Goal: Ask a question

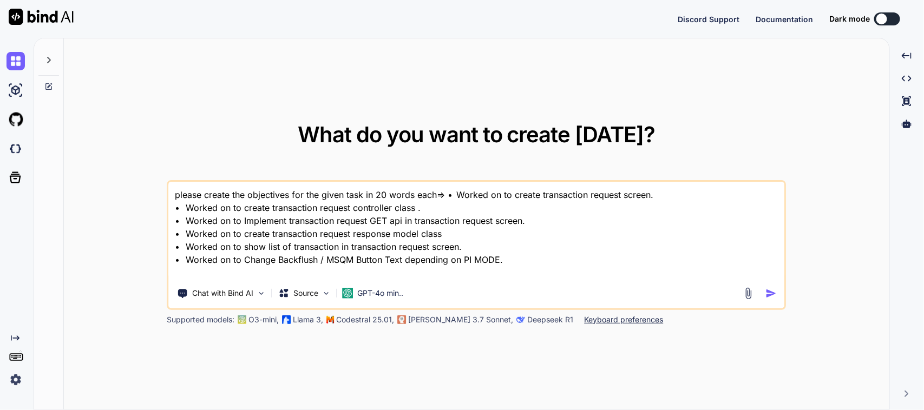
type textarea "x"
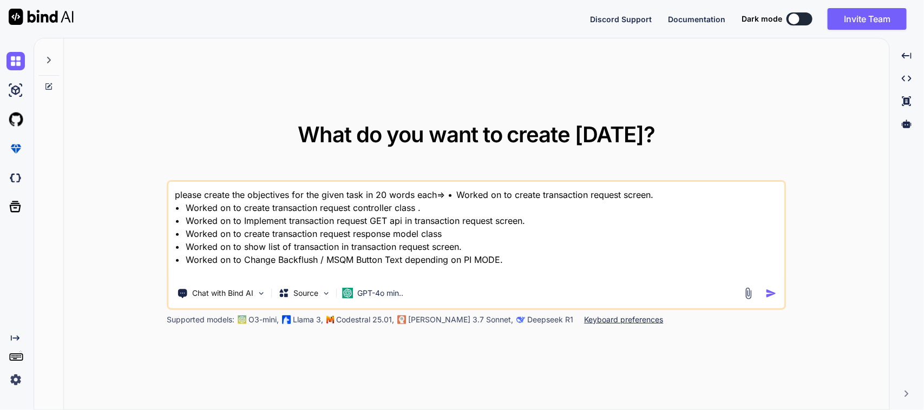
type textarea "I"
type textarea "x"
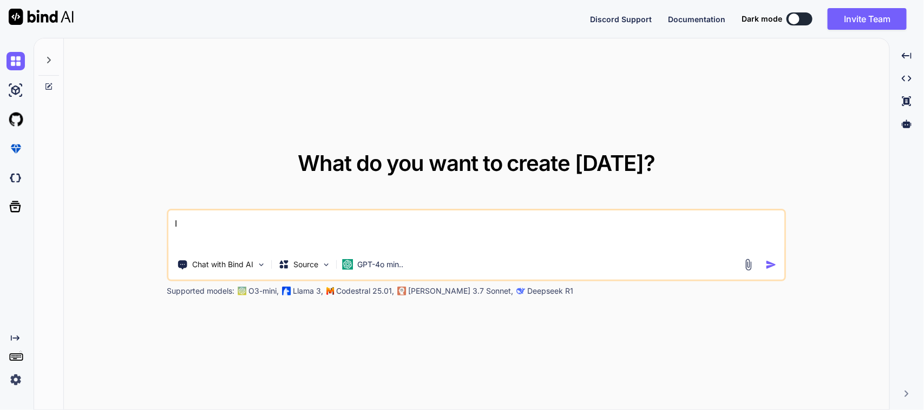
type textarea "I"
type textarea "x"
type textarea "I w"
type textarea "x"
type textarea "I wa"
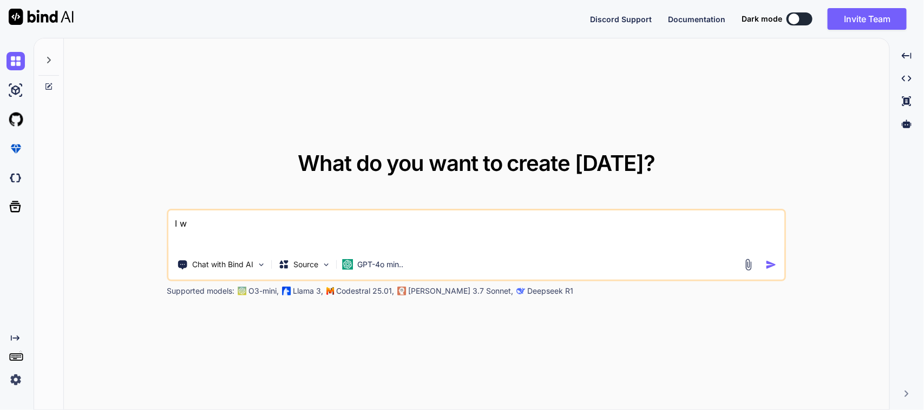
type textarea "x"
type textarea "I wan"
type textarea "x"
type textarea "I want"
type textarea "x"
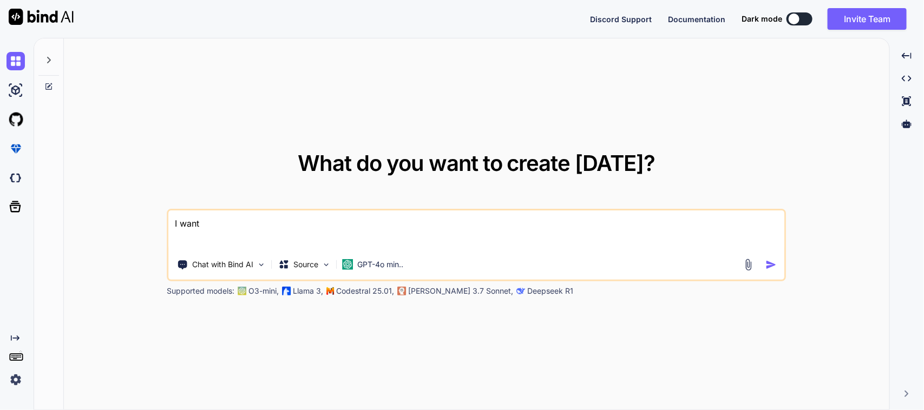
type textarea "I want"
type textarea "x"
type textarea "I want t"
type textarea "x"
type textarea "I want to"
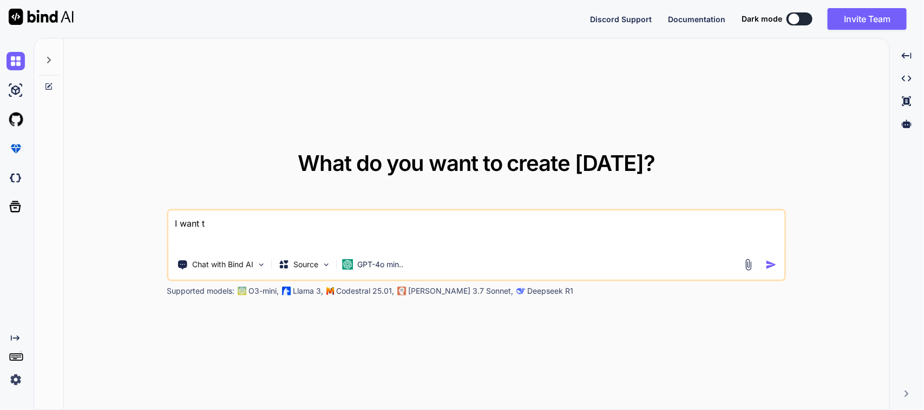
type textarea "x"
type textarea "I want to"
type textarea "x"
type textarea "I want to i"
type textarea "x"
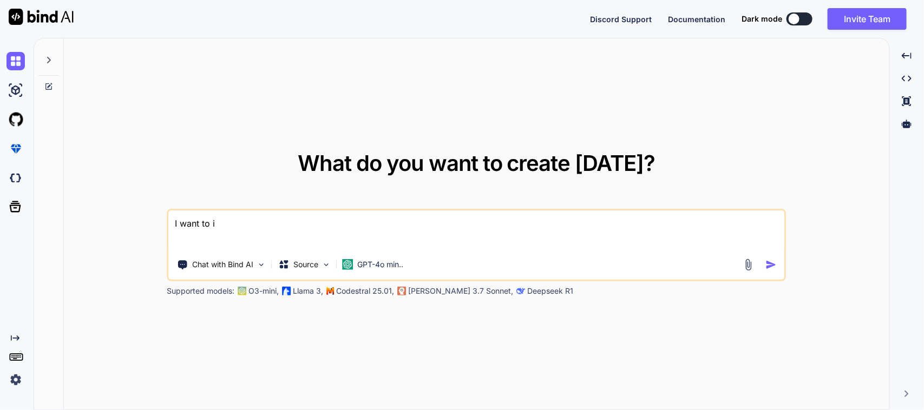
type textarea "I want to im"
type textarea "x"
type textarea "I want to imp"
type textarea "x"
type textarea "I want to impl"
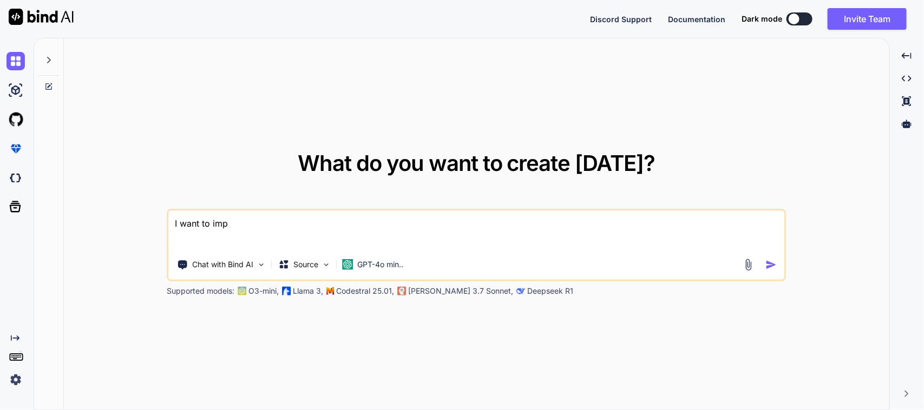
type textarea "x"
type textarea "I want to imple"
type textarea "x"
type textarea "I want to implem"
type textarea "x"
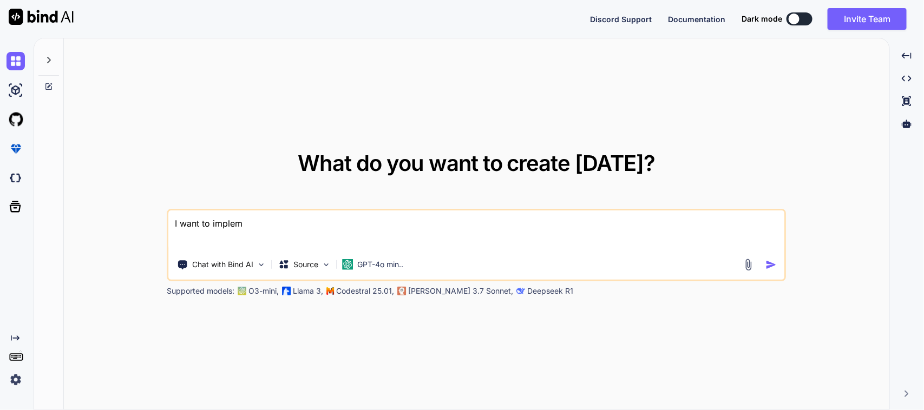
type textarea "I want to impleme"
type textarea "x"
type textarea "I want to implemen"
type textarea "x"
type textarea "I want to implement"
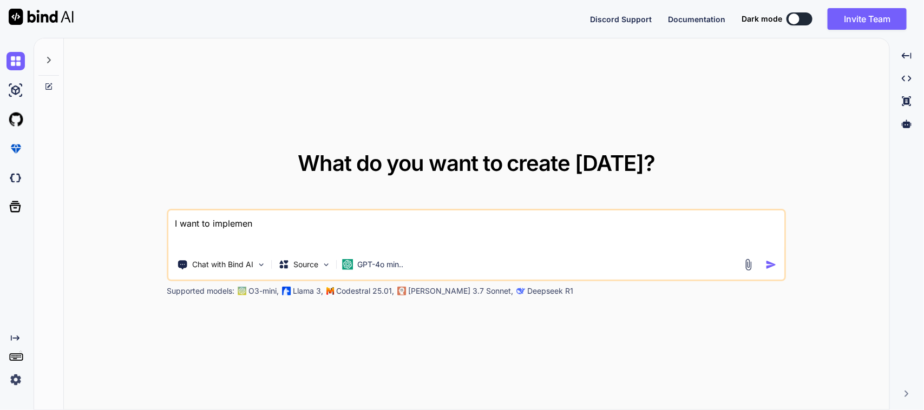
type textarea "x"
type textarea "I want to implement"
type textarea "x"
type textarea "I want to implement t"
type textarea "x"
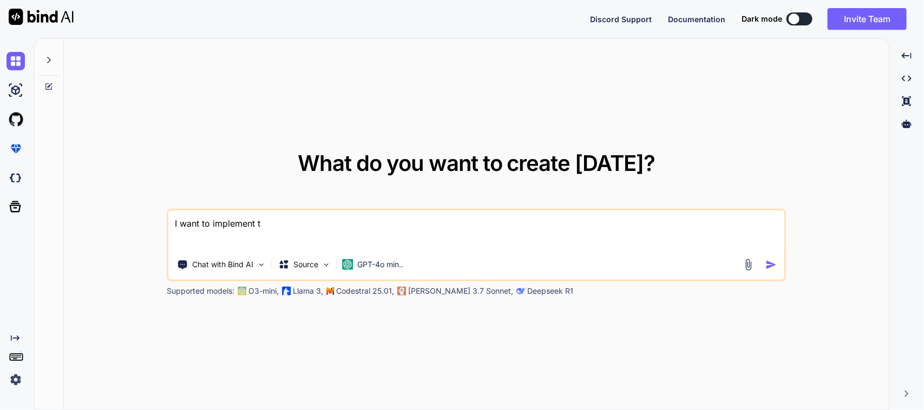
type textarea "I want to implement th"
type textarea "x"
type textarea "I want to implement the"
type textarea "x"
type textarea "I want to implement the"
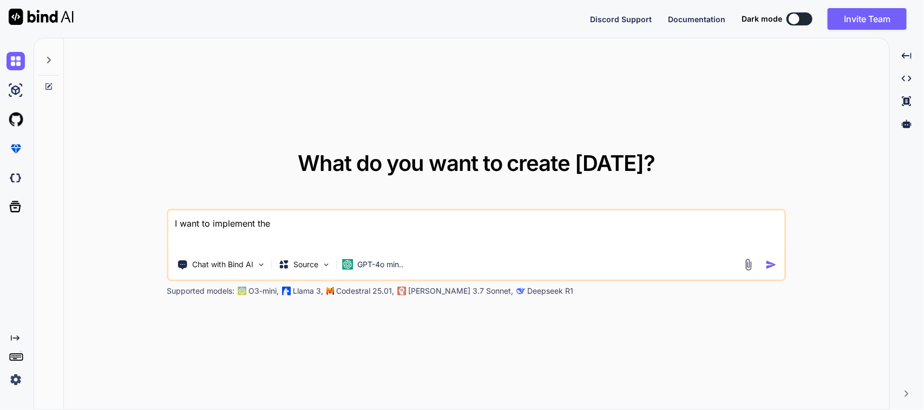
type textarea "x"
type textarea "I want to implement the p"
type textarea "x"
type textarea "I want to implement the pa"
type textarea "x"
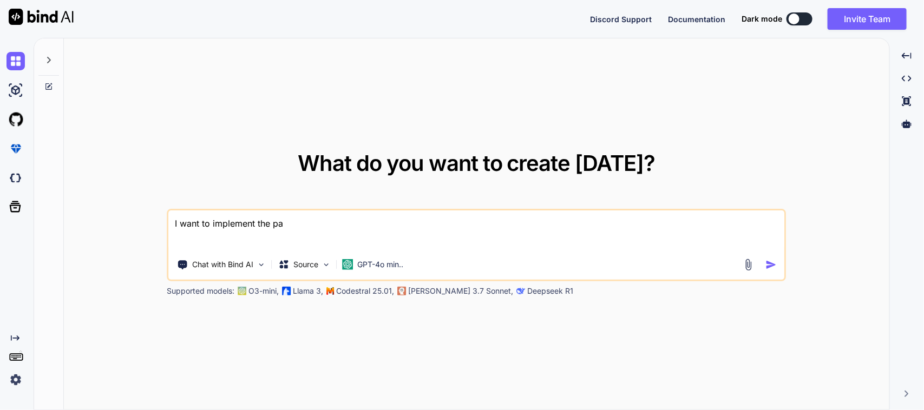
type textarea "I want to implement the pag"
type textarea "x"
type textarea "I want to implement the pagi"
type textarea "x"
type textarea "I want to implement the pagin"
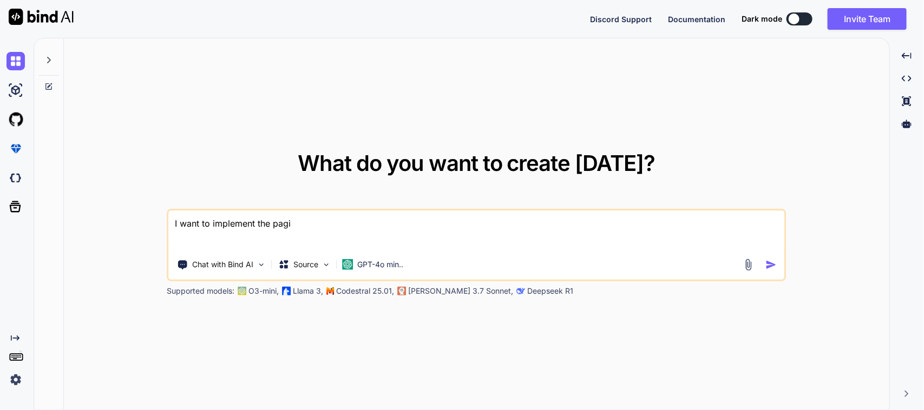
type textarea "x"
type textarea "I want to implement the pagina"
type textarea "x"
type textarea "I want to implement the paginat"
type textarea "x"
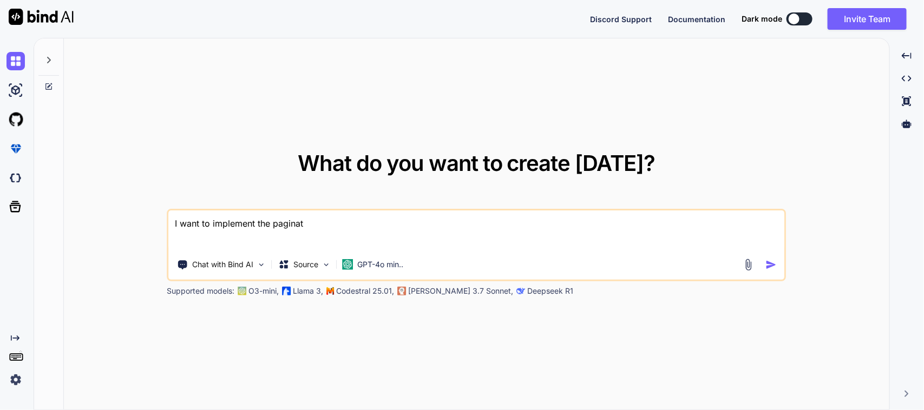
type textarea "I want to implement the paginati"
type textarea "x"
type textarea "I want to implement the paginatio"
type textarea "x"
type textarea "I want to implement the pagination"
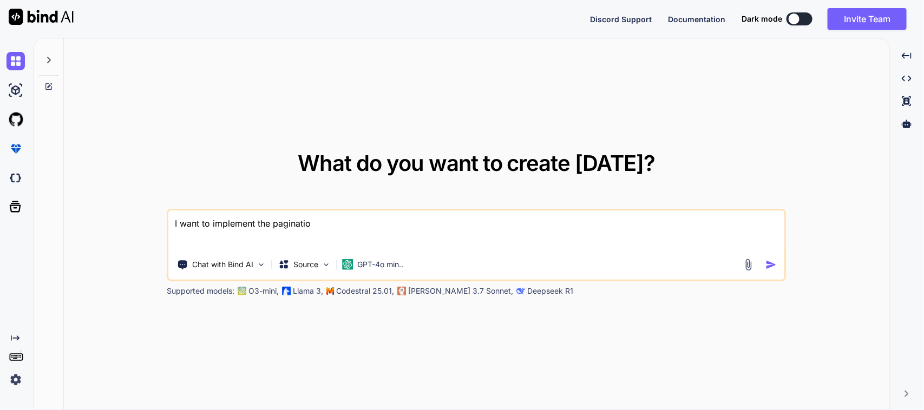
type textarea "x"
type textarea "I want to implement the pagination"
type textarea "x"
type textarea "I want to implement the pagination i"
type textarea "x"
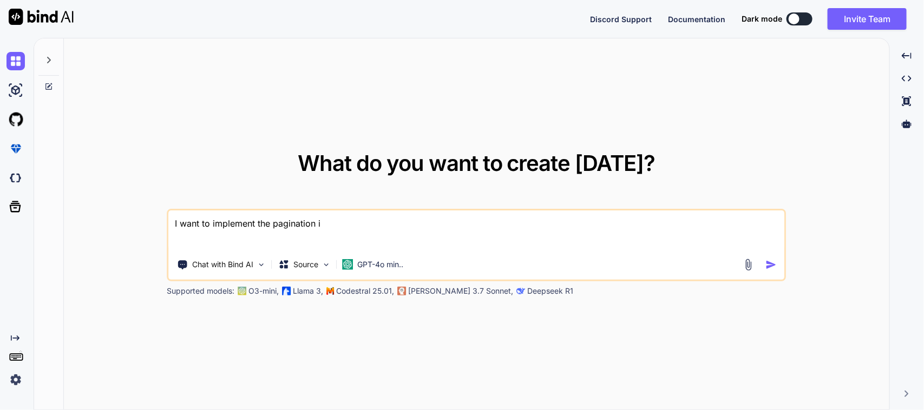
type textarea "I want to implement the pagination in"
type textarea "x"
type textarea "I want to implement the pagination in"
type textarea "x"
type textarea "I want to implement the pagination in m"
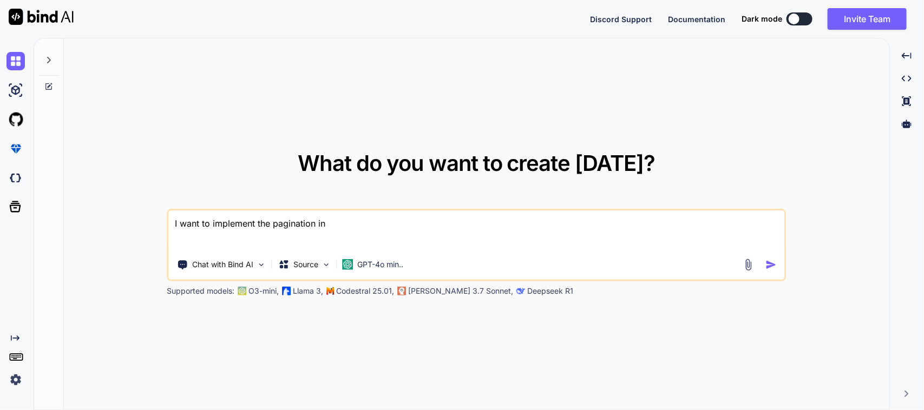
type textarea "x"
type textarea "I want to implement the pagination in my"
type textarea "x"
type textarea "I want to implement the pagination in my"
type textarea "x"
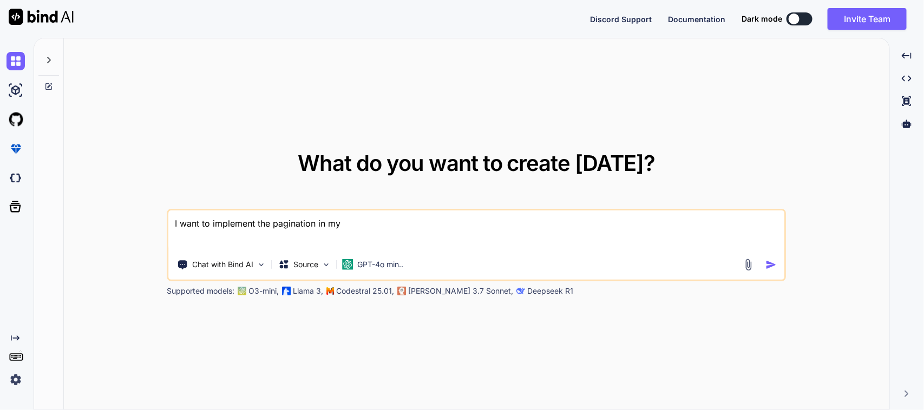
type textarea "I want to implement the pagination in my t"
type textarea "x"
type textarea "I want to implement the pagination in my tr"
type textarea "x"
type textarea "I want to implement the pagination in my tra"
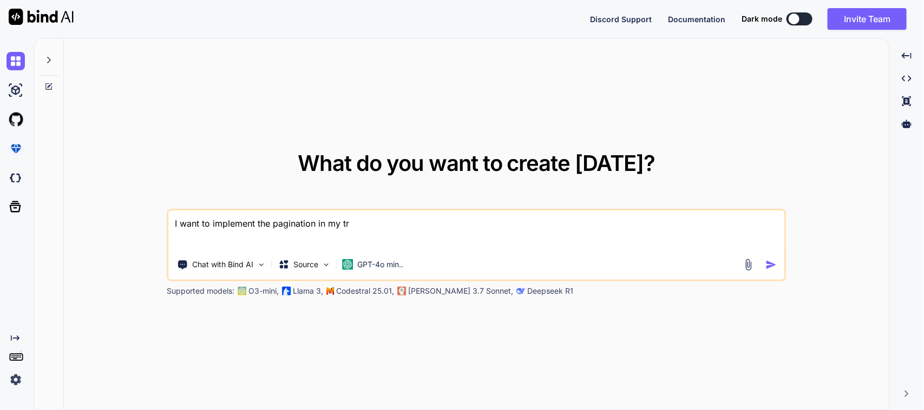
type textarea "x"
type textarea "I want to implement the pagination in [PERSON_NAME]"
type textarea "x"
type textarea "I want to implement the pagination in my trans"
type textarea "x"
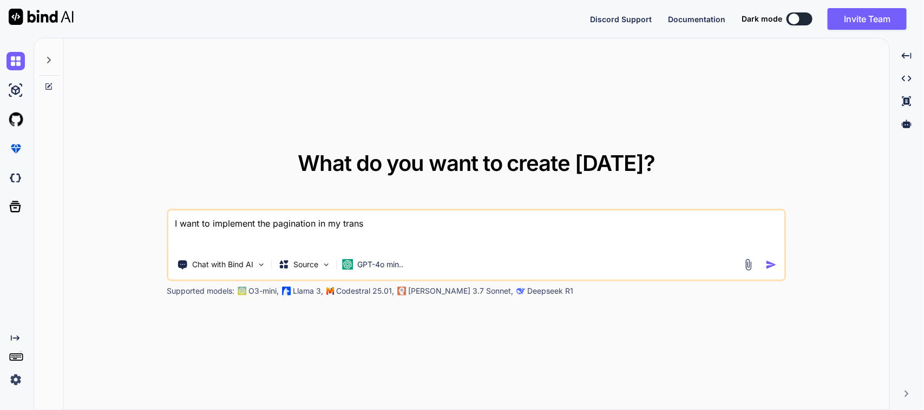
type textarea "I want to implement the pagination in my transa"
type textarea "x"
type textarea "I want to implement the pagination in my transac"
type textarea "x"
type textarea "I want to implement the pagination in my transact"
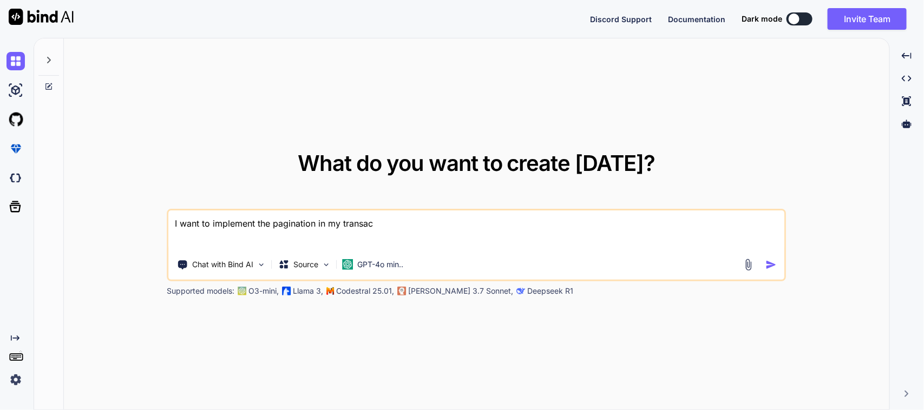
type textarea "x"
type textarea "I want to implement the pagination in my transacti"
type textarea "x"
type textarea "I want to implement the pagination in my transactio"
type textarea "x"
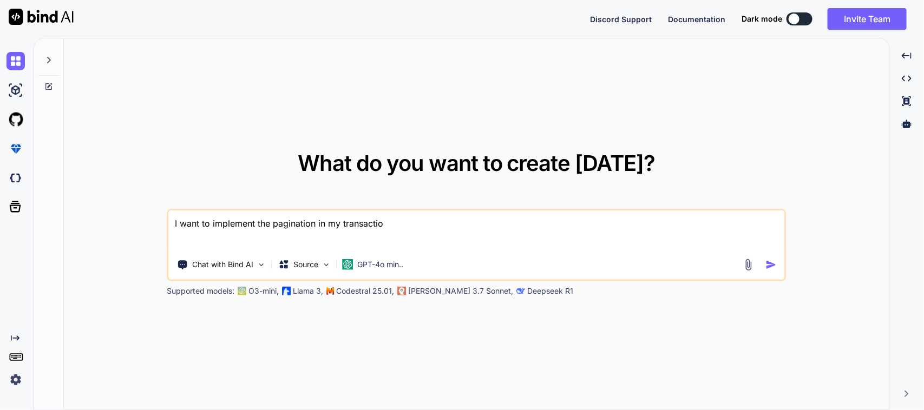
type textarea "I want to implement the pagination in my transaction"
type textarea "x"
type textarea "I want to implement the pagination in my transaction"
type textarea "x"
type textarea "I want to implement the pagination in my transaction r"
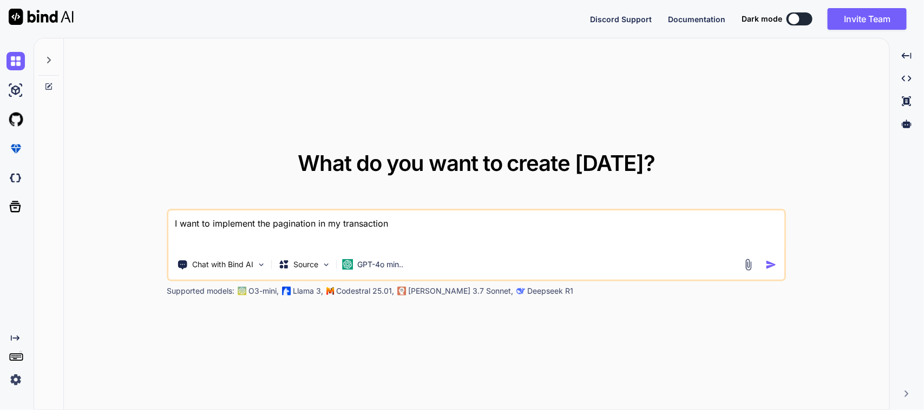
type textarea "x"
type textarea "I want to implement the pagination in my transaction re"
type textarea "x"
type textarea "I want to implement the pagination in my transaction req"
type textarea "x"
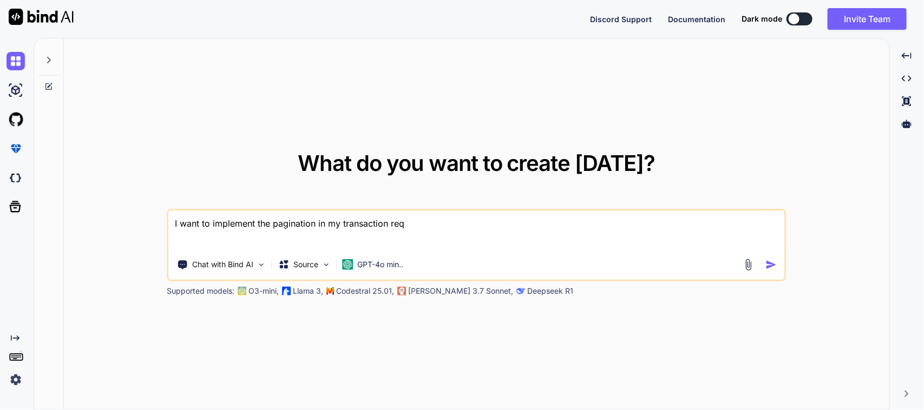
type textarea "I want to implement the pagination in my transaction requ"
type textarea "x"
type textarea "I want to implement the pagination in my transaction reque"
type textarea "x"
type textarea "I want to implement the pagination in my transaction reques"
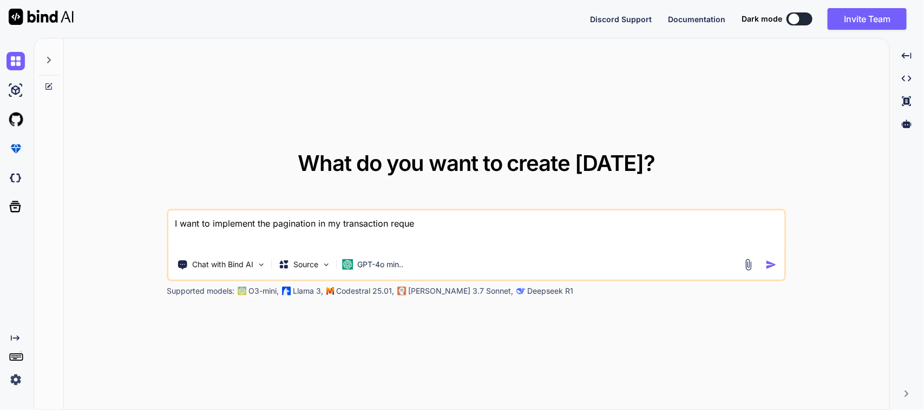
type textarea "x"
type textarea "I want to implement the pagination in my transaction request"
type textarea "x"
type textarea "I want to implement the pagination in my transaction request"
type textarea "x"
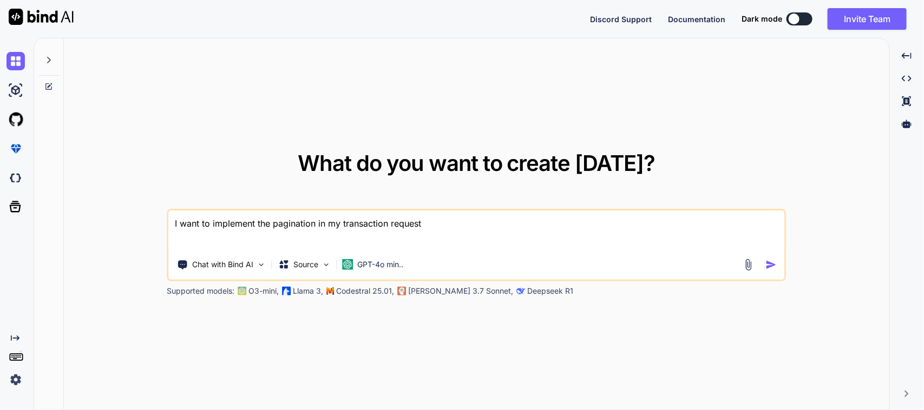
type textarea "I want to implement the pagination in my transaction request s"
type textarea "x"
type textarea "I want to implement the pagination in my transaction request sc"
type textarea "x"
type textarea "I want to implement the pagination in my transaction request scr"
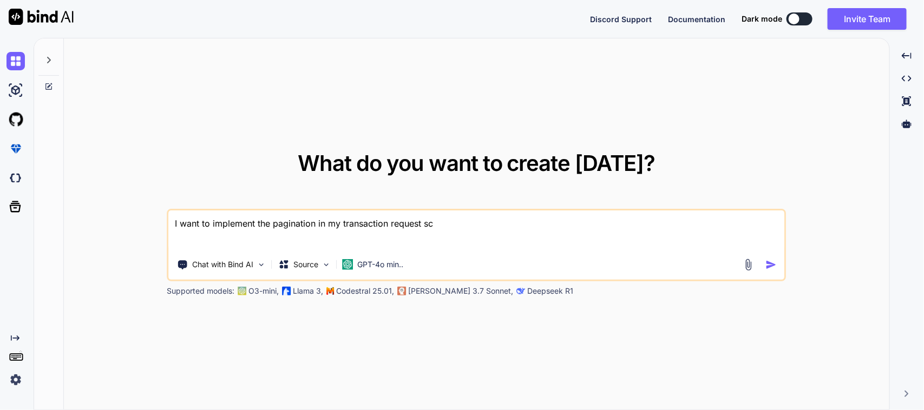
type textarea "x"
type textarea "I want to implement the pagination in my transaction request scre"
type textarea "x"
type textarea "I want to implement the pagination in my transaction request scree"
type textarea "x"
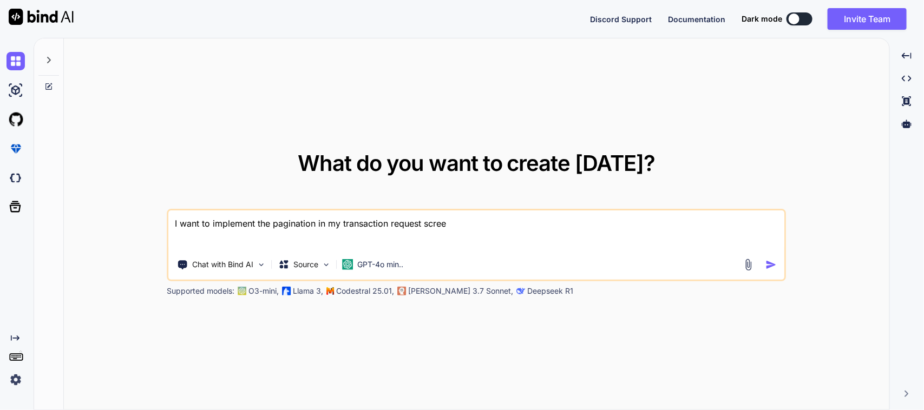
type textarea "I want to implement the pagination in my transaction request screen"
type textarea "x"
type textarea "I want to implement the pagination in my transaction request screen"
type textarea "x"
type textarea "I want to implement the pagination in my transaction request screen"
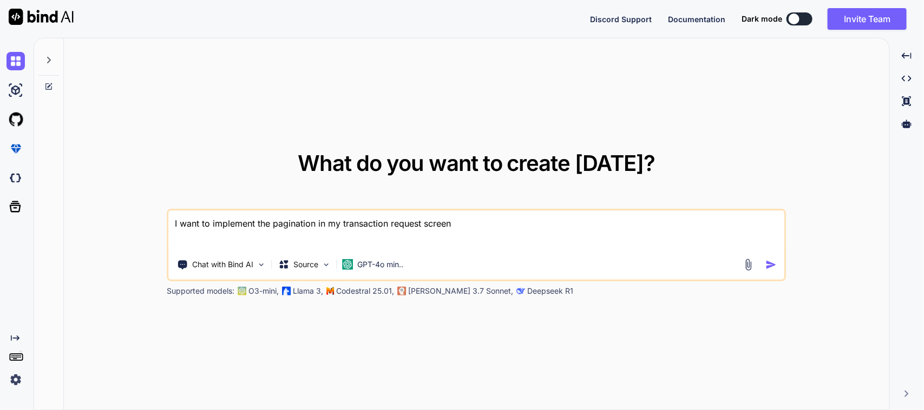
type textarea "x"
type textarea "I want to implement the pagination in my transaction request screen."
type textarea "x"
type textarea "I want to implement the pagination in my transaction request screen."
type textarea "x"
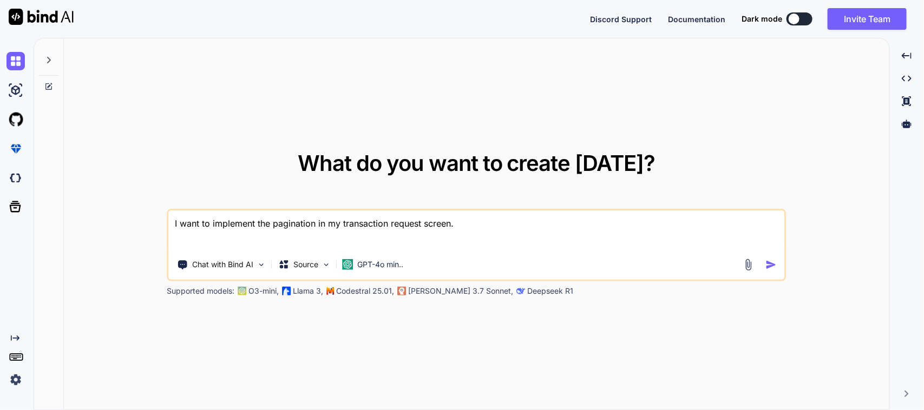
type textarea "I want to implement the pagination in my transaction request screen. b"
type textarea "x"
type textarea "I want to implement the pagination in my transaction request screen. ba"
type textarea "x"
type textarea "I want to implement the pagination in my transaction request screen. bac"
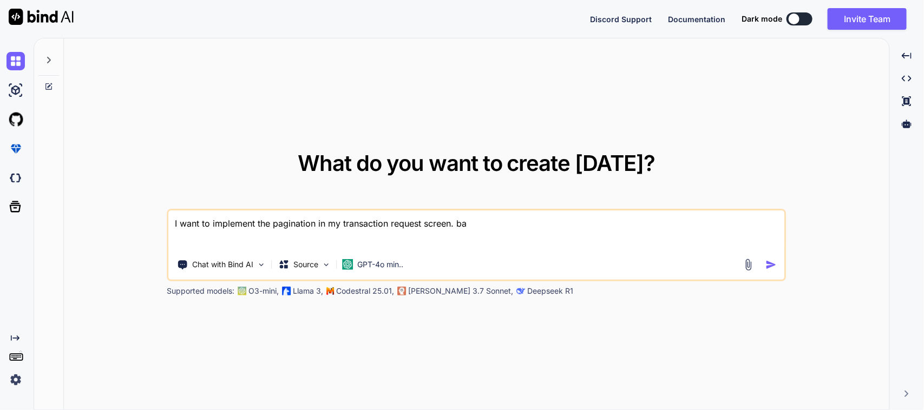
type textarea "x"
type textarea "I want to implement the pagination in my transaction request screen. back"
type textarea "x"
type textarea "I want to implement the pagination in my transaction request screen. [PERSON_NA…"
type textarea "x"
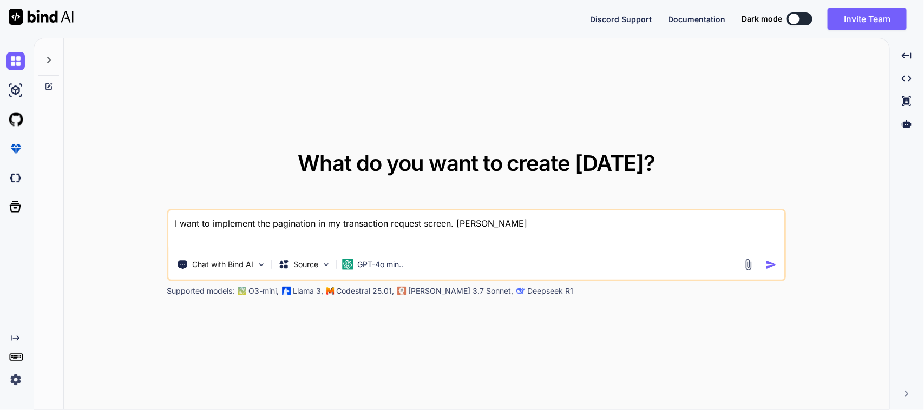
type textarea "I want to implement the pagination in my transaction request screen. [PERSON_NA…"
type textarea "x"
type textarea "I want to implement the pagination in my transaction request screen. backend"
type textarea "x"
type textarea "I want to implement the pagination in my transaction request screen. backend"
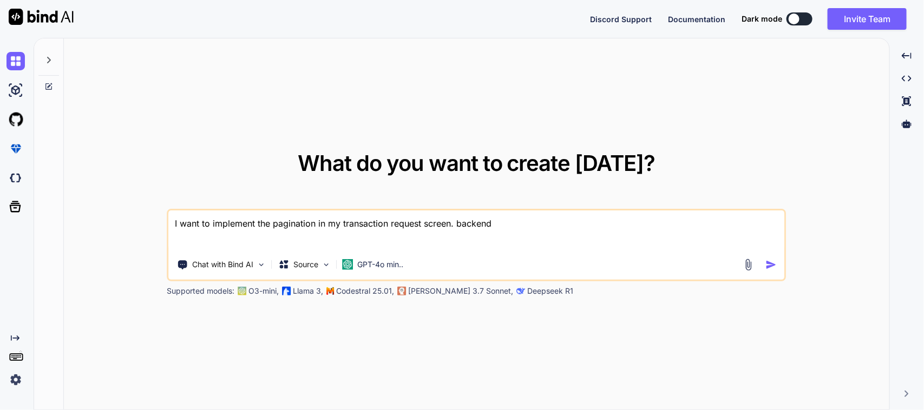
type textarea "x"
type textarea "I want to implement the pagination in my transaction request screen. backend t"
type textarea "x"
type textarea "I want to implement the pagination in my transaction request screen. backend te"
type textarea "x"
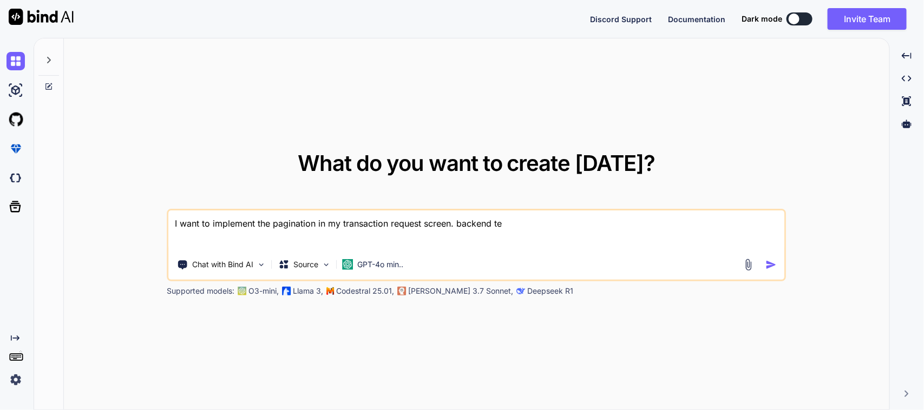
type textarea "I want to implement the pagination in my transaction request screen. backend tea"
type textarea "x"
type textarea "I want to implement the pagination in my transaction request screen. backend te…"
type textarea "x"
type textarea "I want to implement the pagination in my transaction request screen. backend te…"
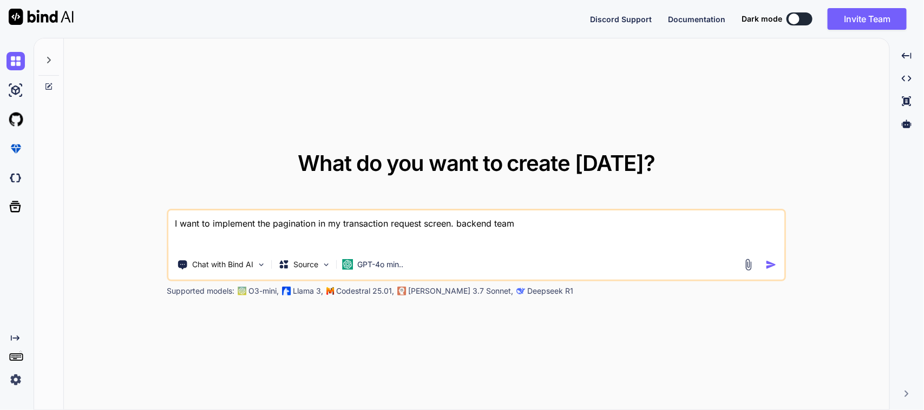
type textarea "x"
type textarea "I want to implement the pagination in my transaction request screen. backend te…"
type textarea "x"
type textarea "I want to implement the pagination in my transaction request screen. backend te…"
type textarea "x"
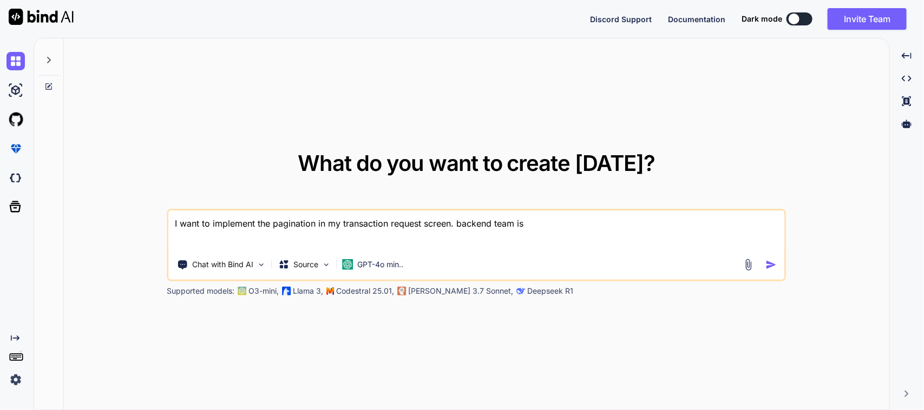
type textarea "I want to implement the pagination in my transaction request screen. backend te…"
type textarea "x"
type textarea "I want to implement the pagination in my transaction request screen. backend te…"
type textarea "x"
type textarea "I want to implement the pagination in my transaction request screen. backend te…"
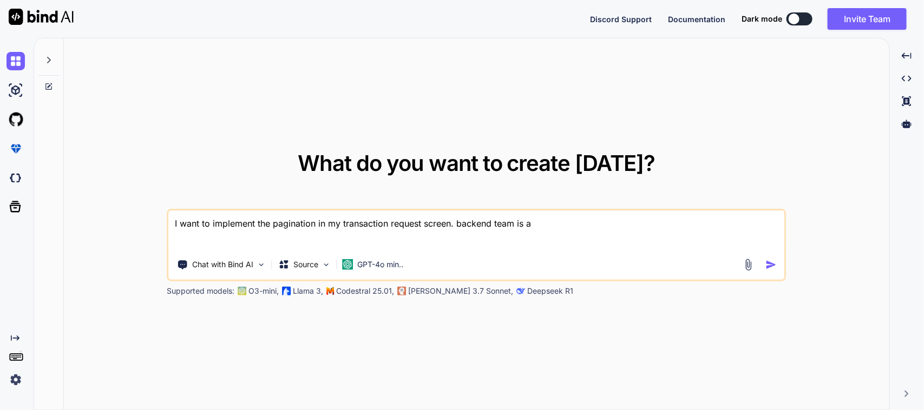
type textarea "x"
type textarea "I want to implement the pagination in my transaction request screen. backend te…"
type textarea "x"
type textarea "I want to implement the pagination in my transaction request screen. backend te…"
type textarea "x"
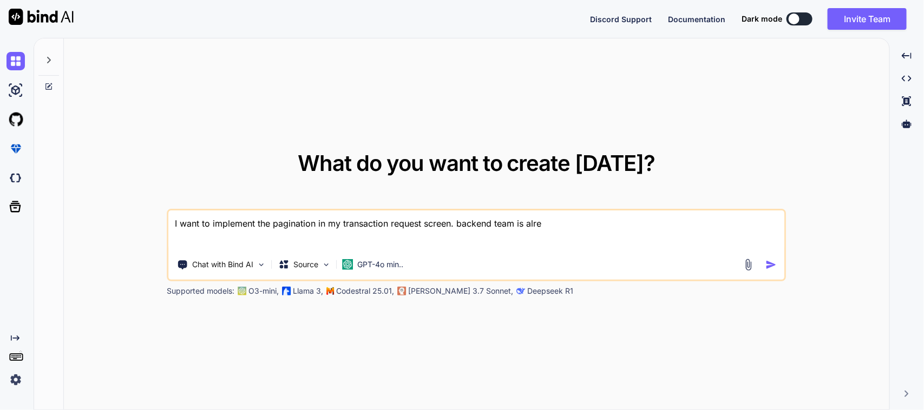
type textarea "I want to implement the pagination in my transaction request screen. backend te…"
type textarea "x"
type textarea "I want to implement the pagination in my transaction request screen. backend te…"
type textarea "x"
type textarea "I want to implement the pagination in my transaction request screen. backend te…"
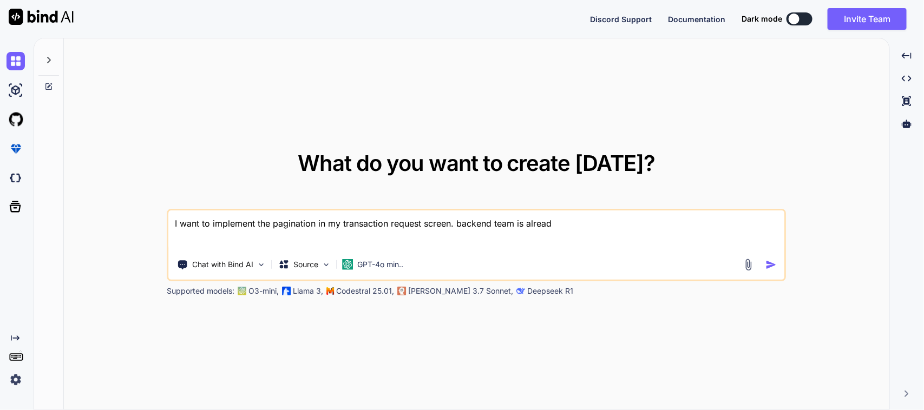
type textarea "x"
type textarea "I want to implement the pagination in my transaction request screen. backend te…"
type textarea "x"
type textarea "I want to implement the pagination in my transaction request screen. backend te…"
type textarea "x"
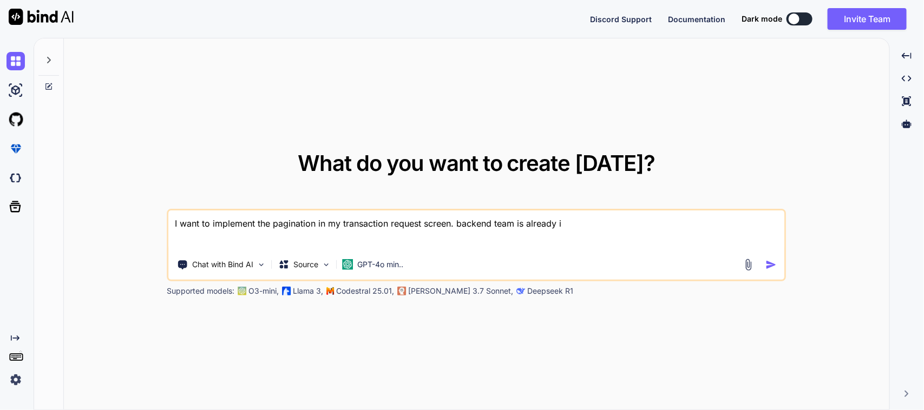
type textarea "I want to implement the pagination in my transaction request screen. backend te…"
type textarea "x"
type textarea "I want to implement the pagination in my transaction request screen. backend te…"
type textarea "x"
type textarea "I want to implement the pagination in my transaction request screen. backend te…"
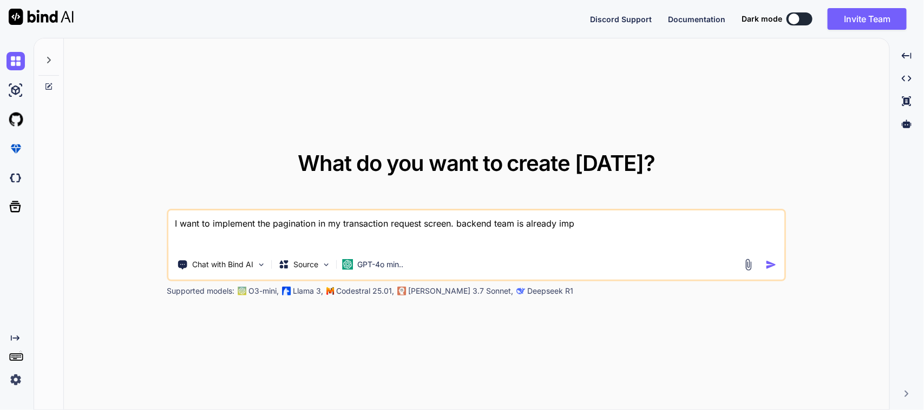
type textarea "x"
type textarea "I want to implement the pagination in my transaction request screen. backend te…"
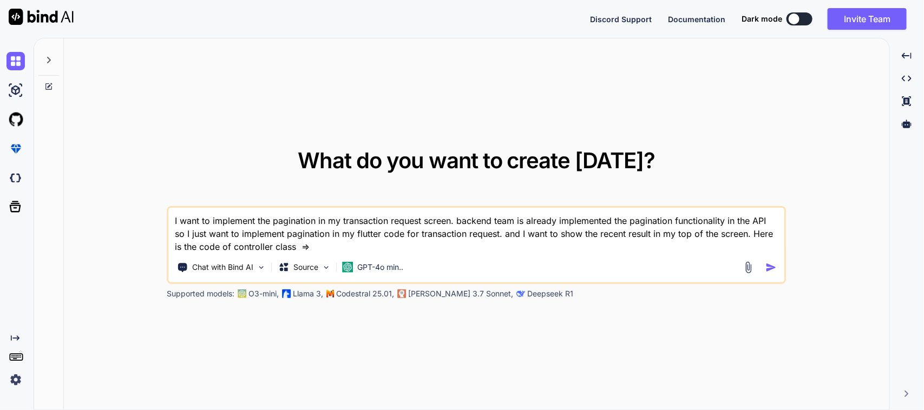
paste textarea "Future<void> fetchTransactionRequests() async { try { setRequestStatus(Status.l…"
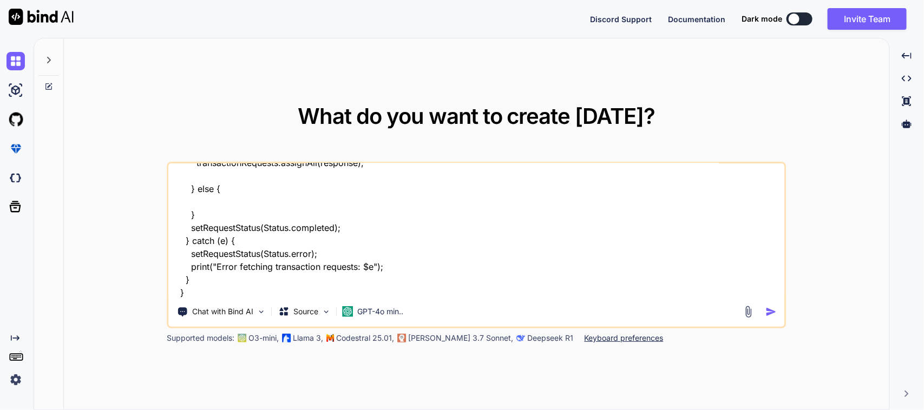
scroll to position [131, 0]
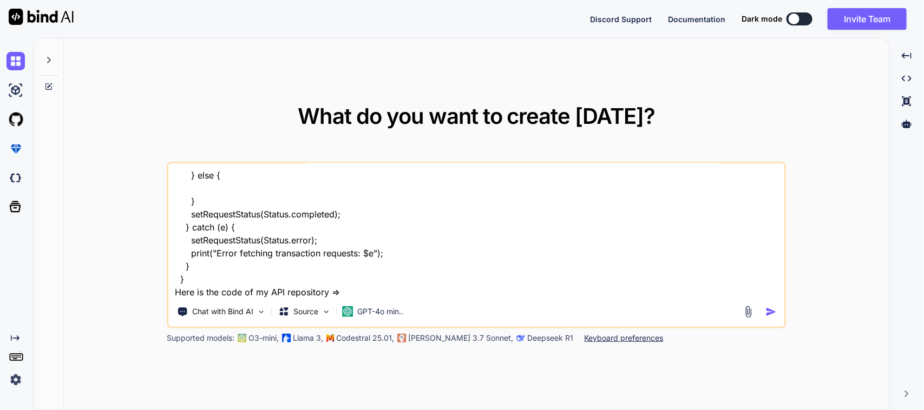
paste textarea "Future<List<InventoryMovement>?> getTransactionRequests() async { try { dynamic…"
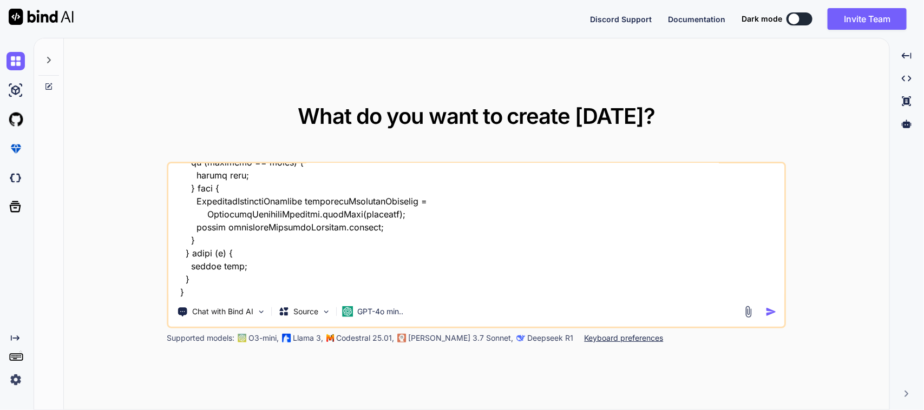
scroll to position [352, 0]
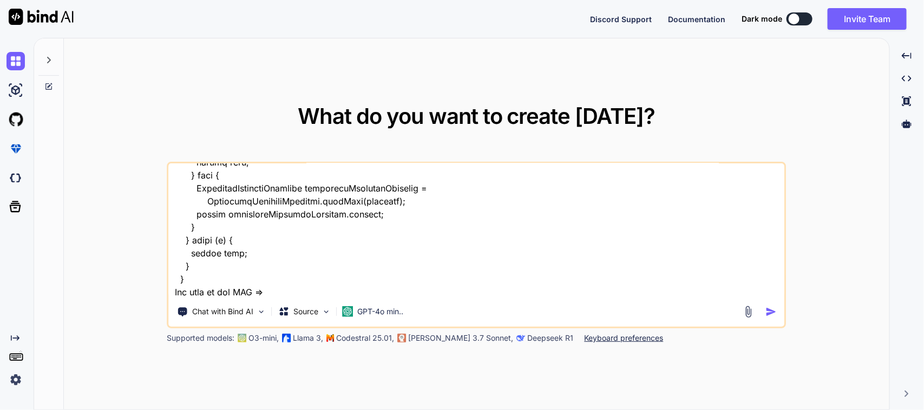
paste textarea "[URL][DOMAIN_NAME]"
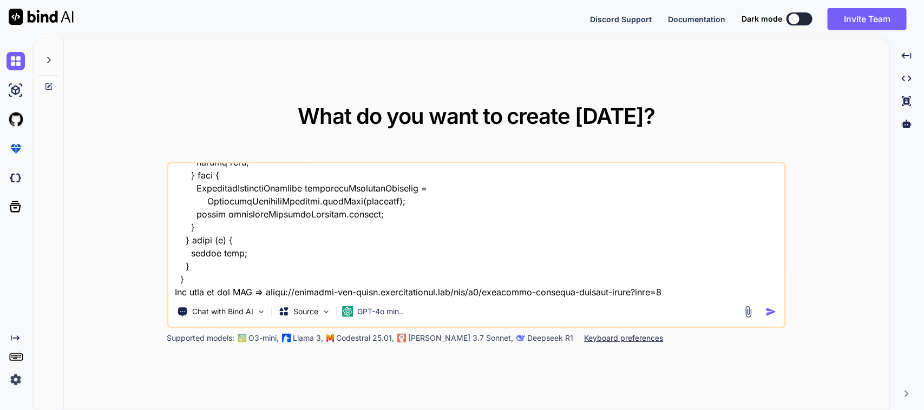
scroll to position [377, 0]
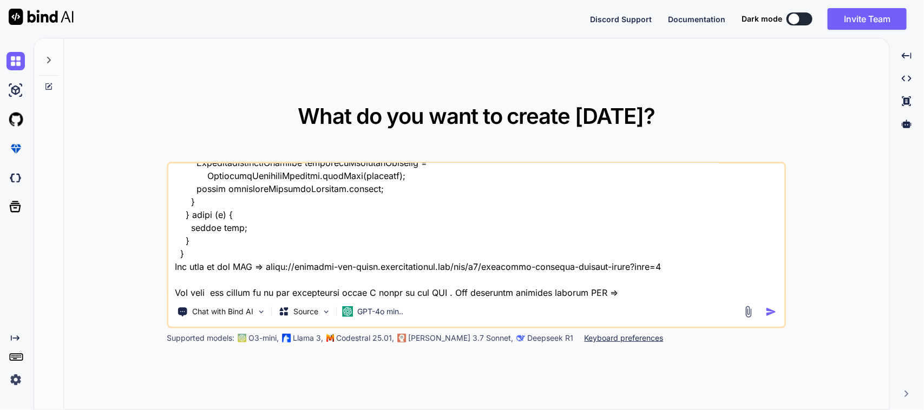
paste textarea "static String getTransactionRequests = '$baseUrl/inventory-movement-request-que…"
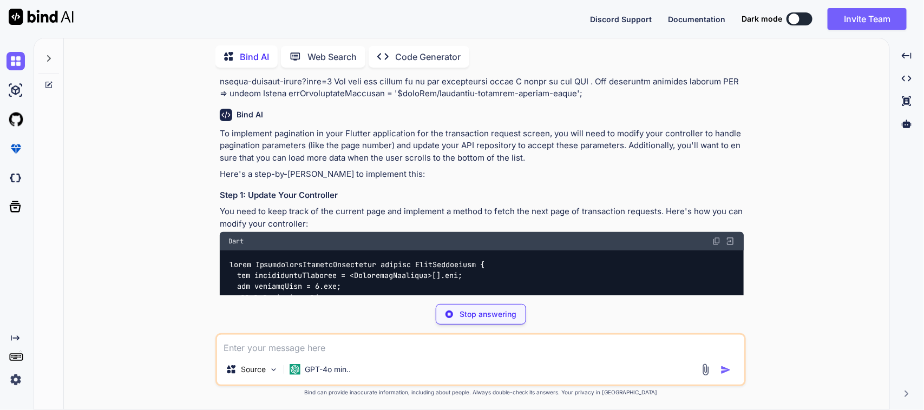
scroll to position [135, 0]
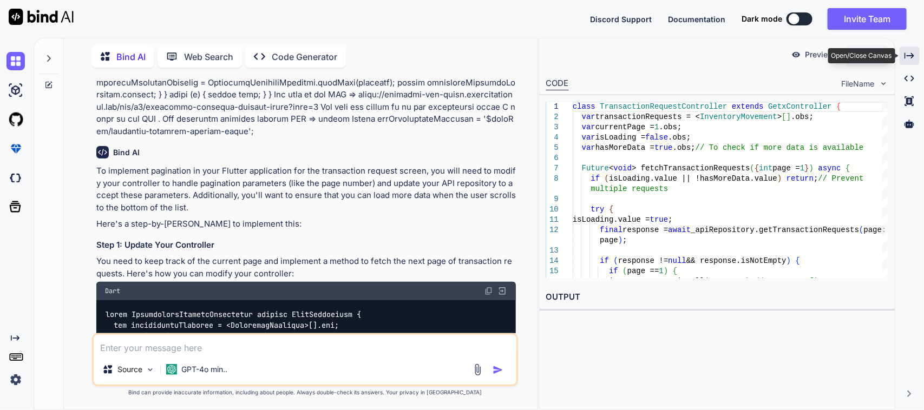
click at [910, 51] on icon "Created with Pixso." at bounding box center [909, 56] width 10 height 10
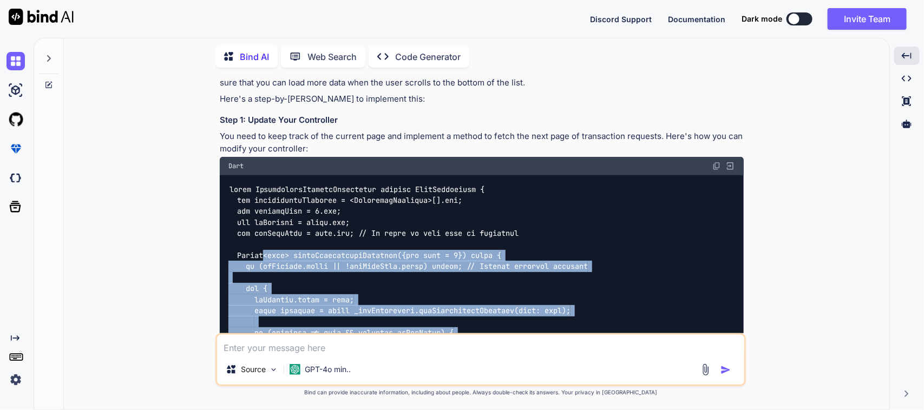
scroll to position [203, 0]
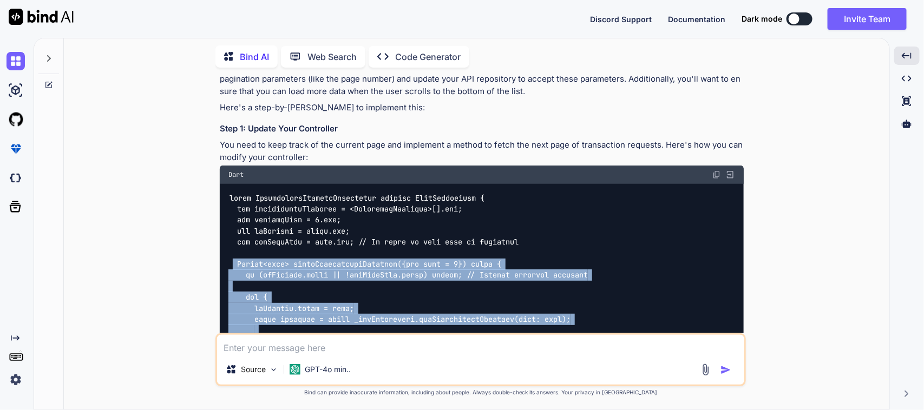
drag, startPoint x: 252, startPoint y: 307, endPoint x: 232, endPoint y: 263, distance: 48.7
click at [232, 263] on div at bounding box center [482, 386] width 524 height 404
copy code "Future<void> fetchTransactionRequests({int page = 1}) async { if (isLoading.val…"
click at [331, 285] on div at bounding box center [482, 386] width 524 height 404
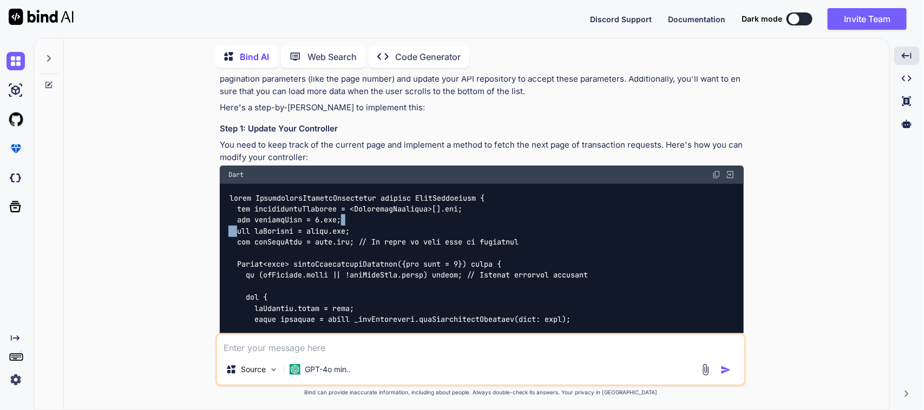
drag, startPoint x: 372, startPoint y: 223, endPoint x: 238, endPoint y: 232, distance: 133.9
click at [238, 232] on div at bounding box center [482, 386] width 524 height 404
drag, startPoint x: 379, startPoint y: 226, endPoint x: 375, endPoint y: 233, distance: 7.5
click at [379, 227] on div at bounding box center [482, 386] width 524 height 404
drag, startPoint x: 372, startPoint y: 233, endPoint x: 238, endPoint y: 225, distance: 133.9
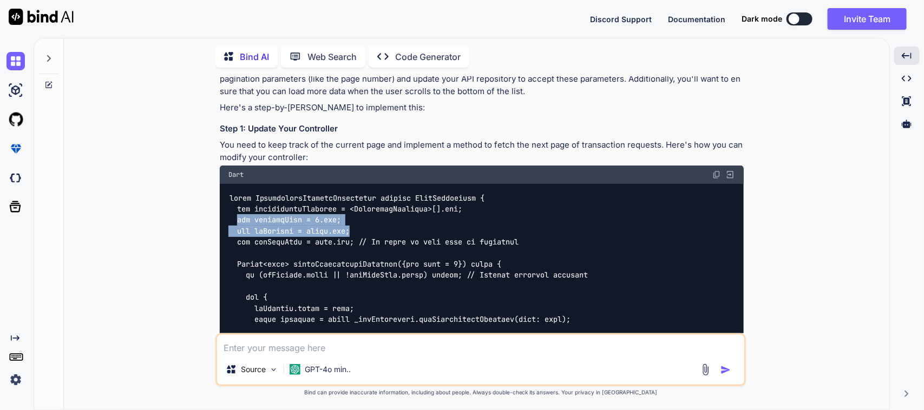
click at [238, 225] on div at bounding box center [482, 386] width 524 height 404
copy code "var currentPage = 1.obs; var isLoading = false.obs;"
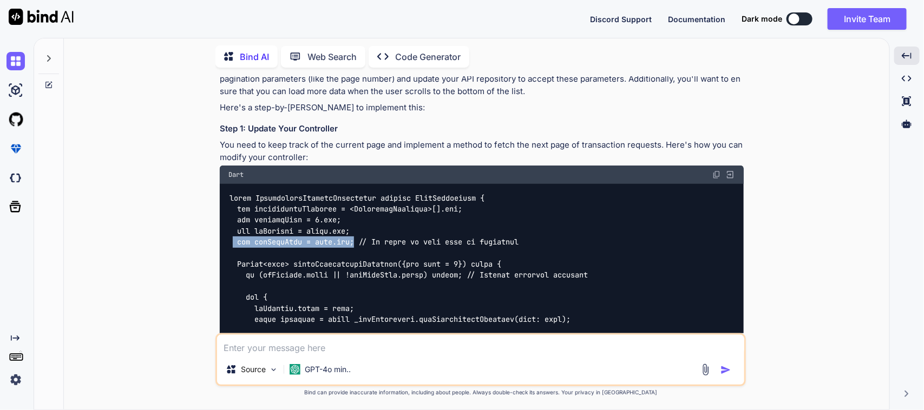
drag, startPoint x: 231, startPoint y: 239, endPoint x: 357, endPoint y: 241, distance: 126.1
click at [357, 241] on code at bounding box center [407, 386] width 359 height 386
copy code "var hasMoreData = true.obs;"
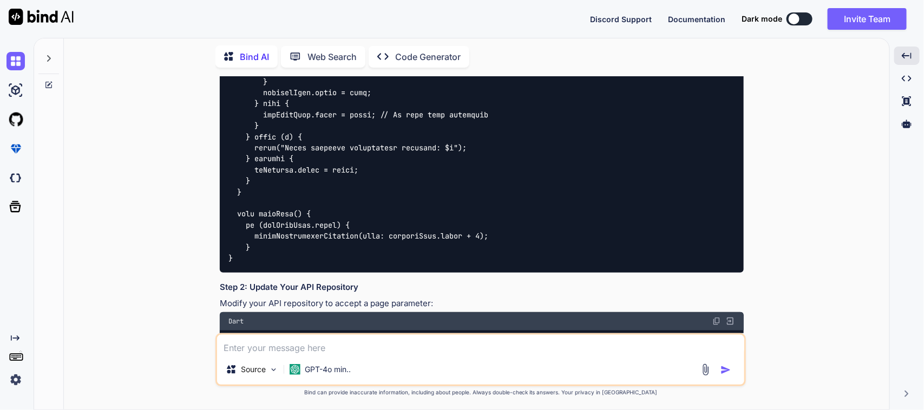
scroll to position [541, 0]
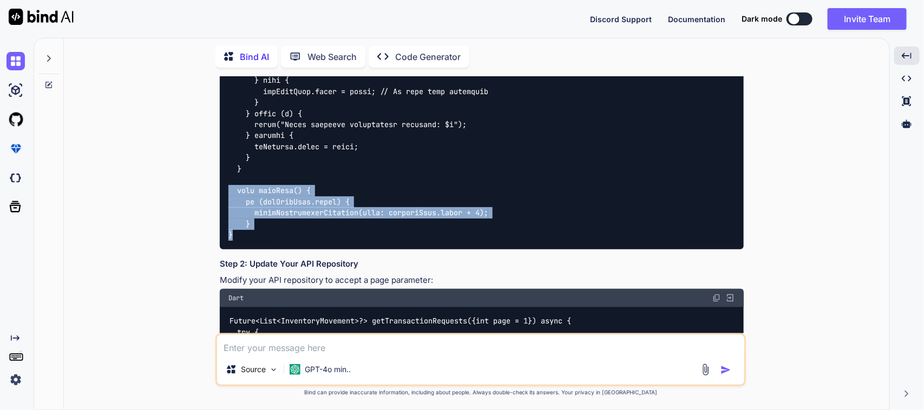
drag, startPoint x: 244, startPoint y: 234, endPoint x: 228, endPoint y: 189, distance: 47.1
click at [228, 189] on div at bounding box center [482, 48] width 524 height 404
copy code "void loadMore() { if (hasMoreData.value) { fetchTransactionRequests(page: curre…"
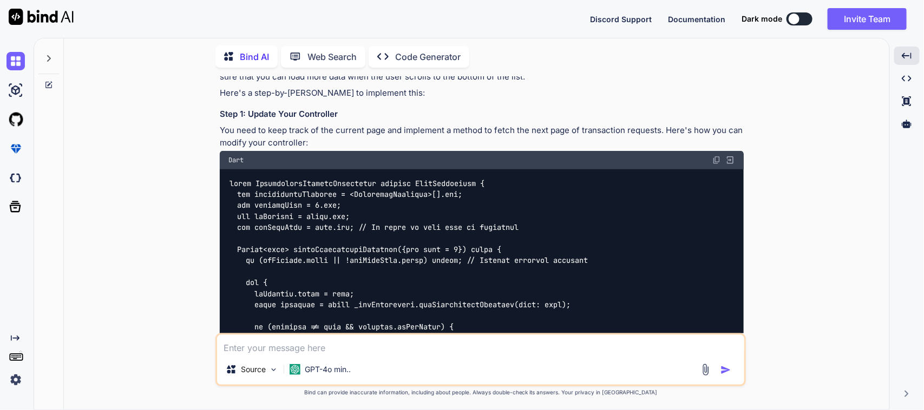
scroll to position [203, 0]
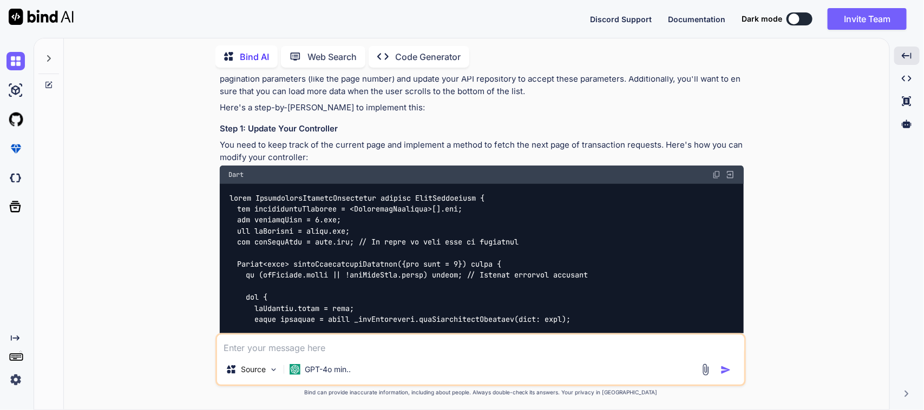
click at [729, 177] on img at bounding box center [730, 175] width 10 height 10
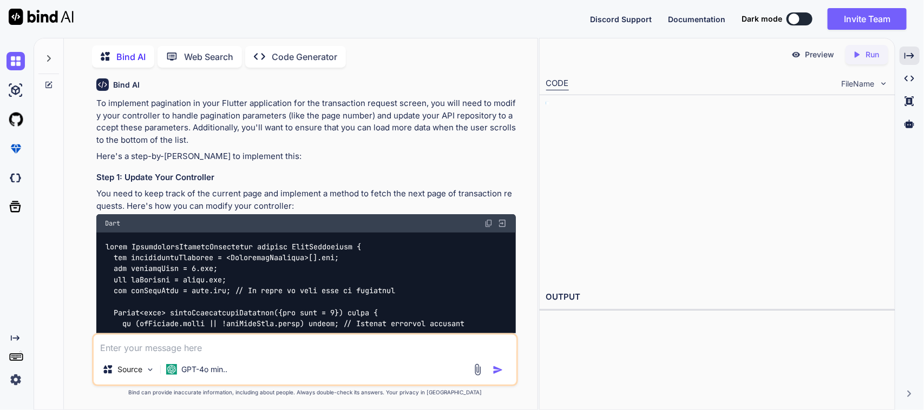
scroll to position [239, 0]
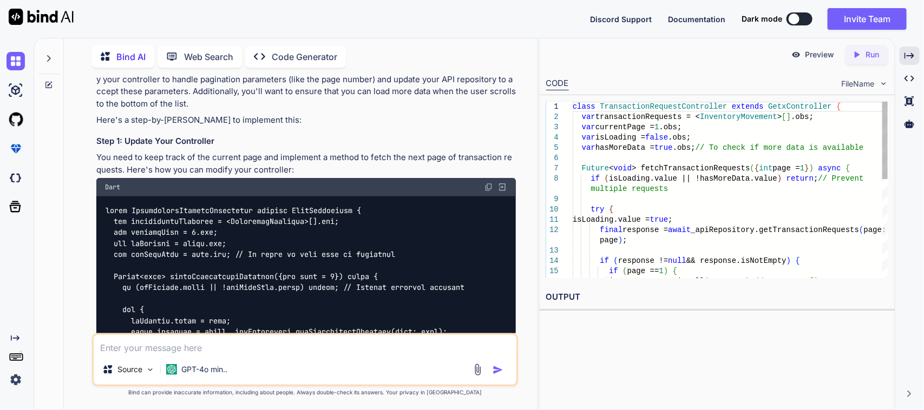
click at [765, 169] on div "class TransactionRequestController extends GetxController { var transactionRequ…" at bounding box center [730, 302] width 315 height 401
click at [791, 196] on div "class TransactionRequestController extends GetxController { var transactionRequ…" at bounding box center [730, 302] width 315 height 401
click at [861, 231] on div "var isLoading = false .obs; var hasMoreData = true .obs; // To check if more da…" at bounding box center [730, 302] width 315 height 401
click at [860, 231] on div "var isLoading = false .obs; var hasMoreData = true .obs; // To check if more da…" at bounding box center [730, 302] width 315 height 401
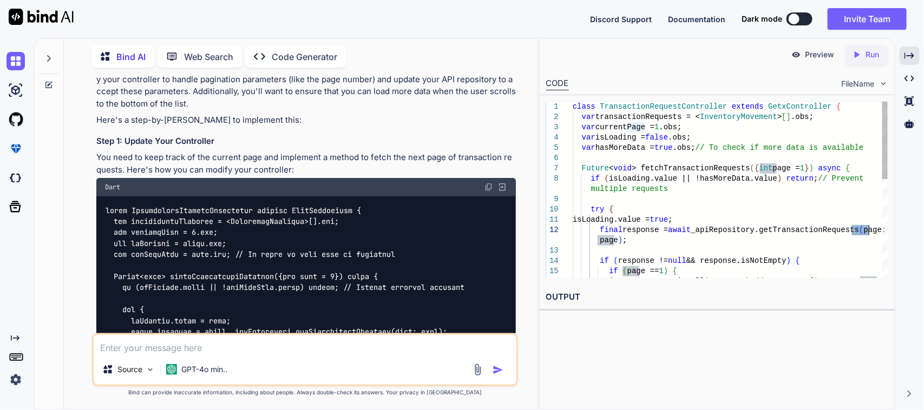
click at [860, 231] on div "var isLoading = false .obs; var hasMoreData = true .obs; // To check if more da…" at bounding box center [730, 302] width 315 height 401
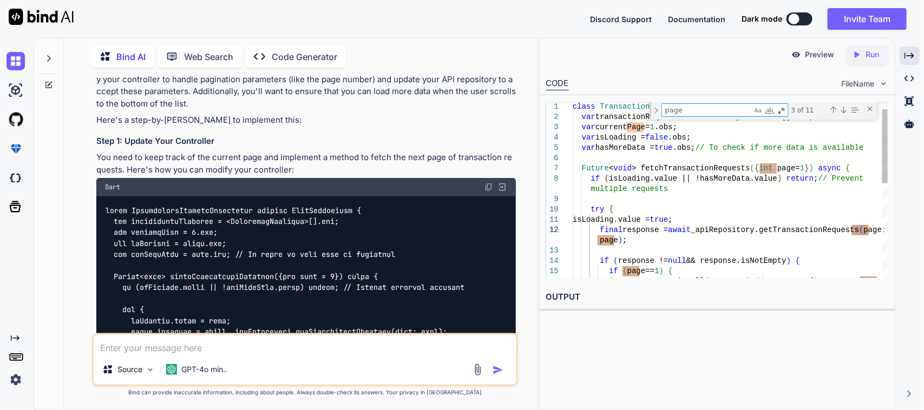
click at [797, 174] on div "var isLoading = false .obs; var hasMoreData = true .obs; // To check if more da…" at bounding box center [730, 293] width 315 height 419
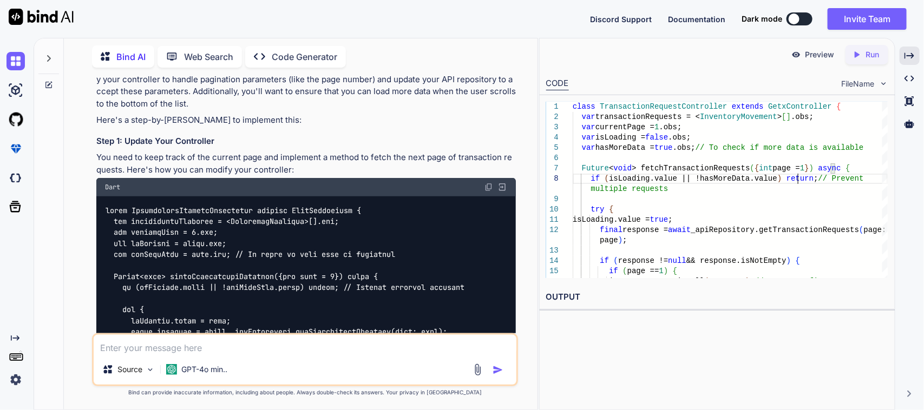
click at [315, 359] on div "Source GPT-4o min.." at bounding box center [305, 372] width 423 height 26
click at [320, 341] on textarea at bounding box center [305, 344] width 423 height 19
paste textarea "The named parameter 'page' isn't defined. Try correcting the name to an existin…"
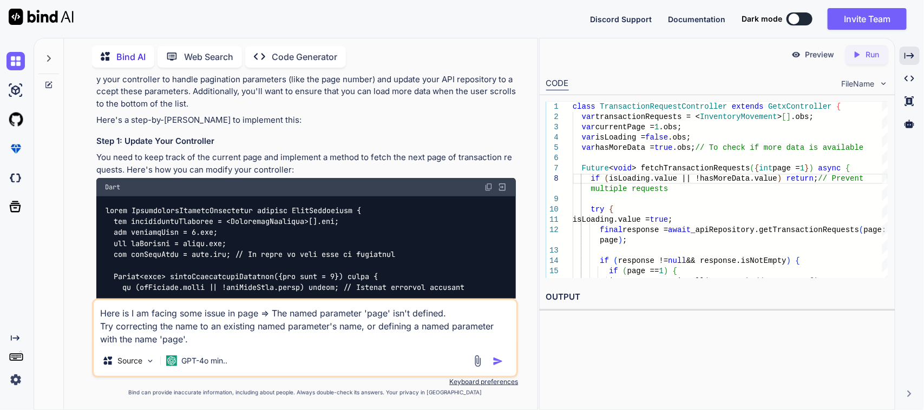
click at [257, 313] on textarea "Here is I am facing some issue in page => The named parameter 'page' isn't defi…" at bounding box center [305, 322] width 423 height 45
paste textarea "final response = await _apiRepository.getTransactionRequests(page: page);"
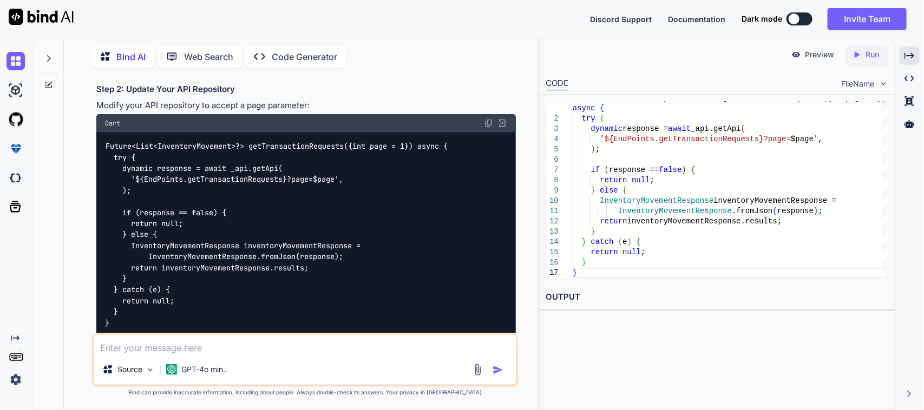
scroll to position [744, 0]
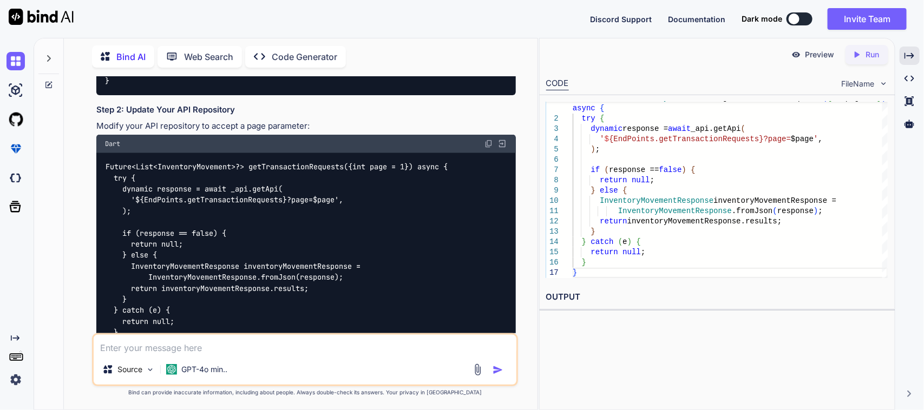
click at [483, 141] on div "Dart" at bounding box center [306, 144] width 420 height 18
click at [488, 141] on img at bounding box center [488, 144] width 9 height 9
click at [146, 347] on textarea at bounding box center [305, 344] width 423 height 19
paste textarea "import 'package:sciton_scms/const/app_imports.dart'; import 'package:sciton_scm…"
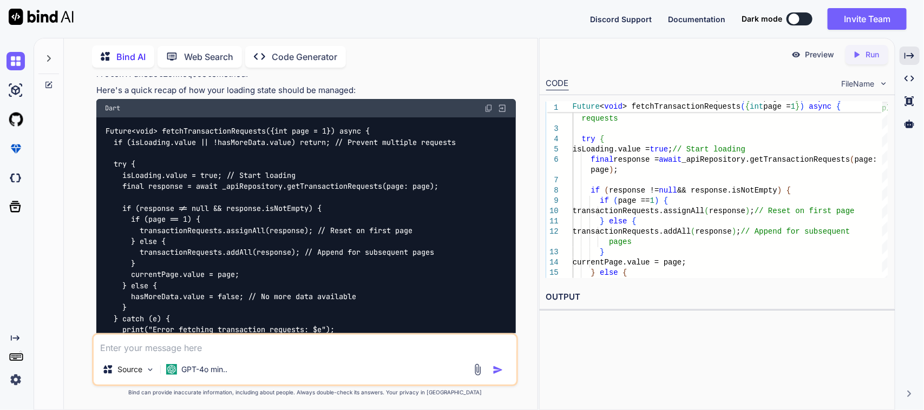
scroll to position [3272, 0]
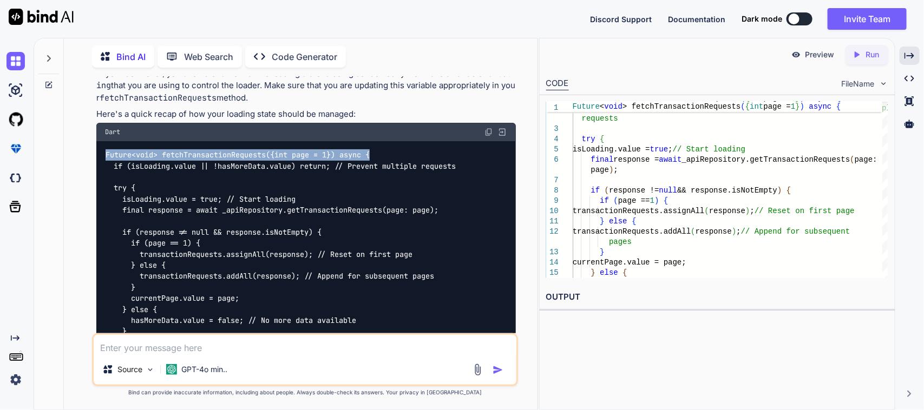
drag, startPoint x: 103, startPoint y: 162, endPoint x: 381, endPoint y: 166, distance: 278.2
click at [381, 166] on div "Future<void> fetchTransactionRequests({int page = 1}) async { if (isLoading.val…" at bounding box center [306, 276] width 420 height 271
copy code "Future<void> fetchTransactionRequests({int page = 1}) async {"
click at [491, 136] on img at bounding box center [488, 132] width 9 height 9
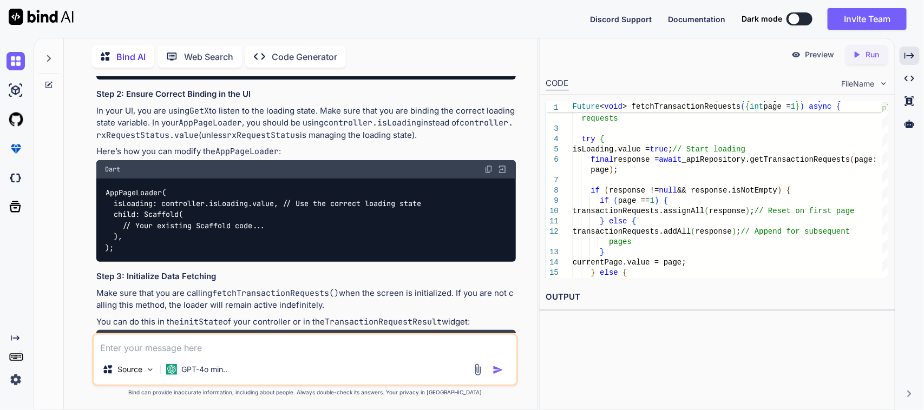
scroll to position [3610, 0]
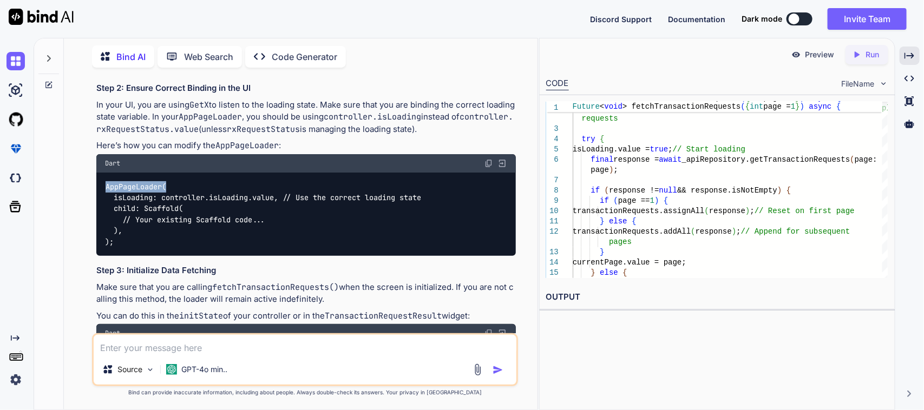
drag, startPoint x: 102, startPoint y: 195, endPoint x: 188, endPoint y: 195, distance: 86.0
click at [188, 195] on div "AppPageLoader( isLoading: controller.isLoading.value, // Use the correct loadin…" at bounding box center [306, 214] width 420 height 83
copy code "AppPageLoader("
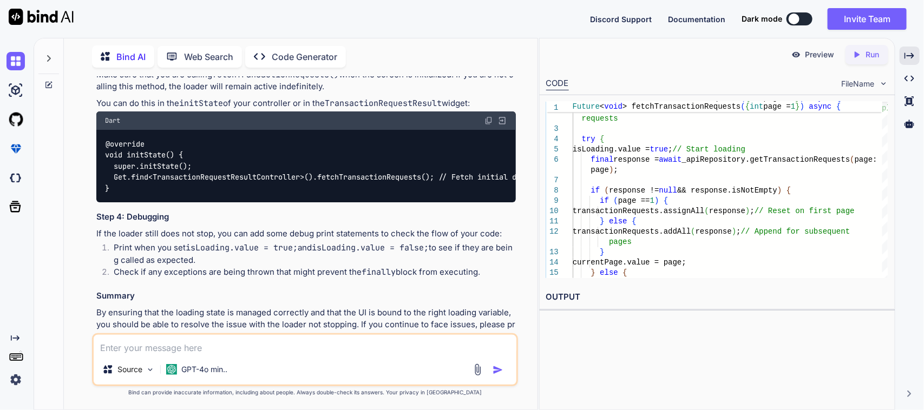
scroll to position [3801, 0]
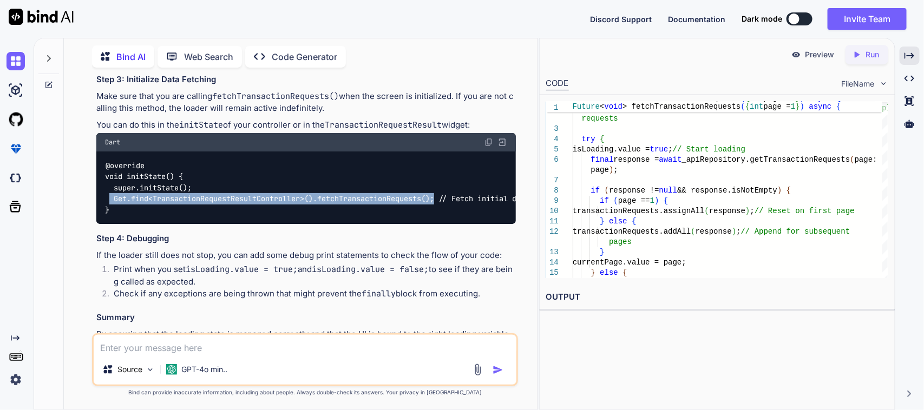
drag, startPoint x: 110, startPoint y: 208, endPoint x: 441, endPoint y: 208, distance: 331.2
click at [441, 208] on code "@override void initState() { super.initState(); Get.find<TransactionRequestResu…" at bounding box center [317, 187] width 424 height 55
copy code "Get.find<TransactionRequestResultController>().fetchTransactionRequests();"
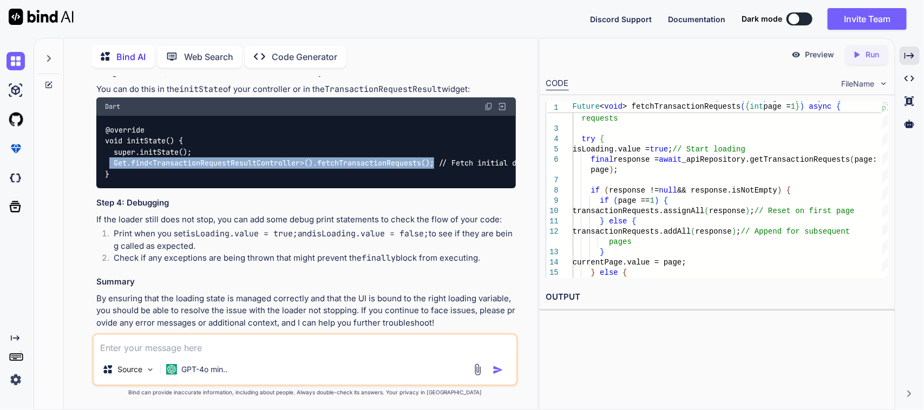
scroll to position [3869, 0]
